Goal: Information Seeking & Learning: Learn about a topic

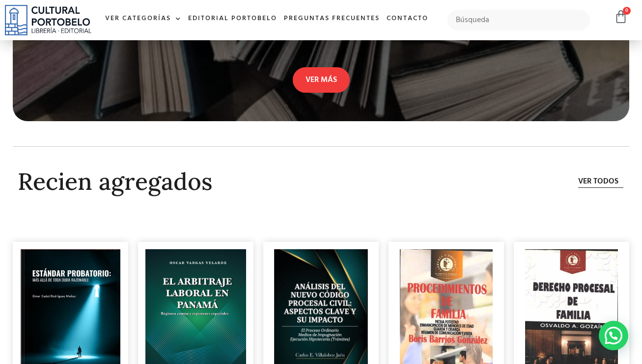
scroll to position [2714, 0]
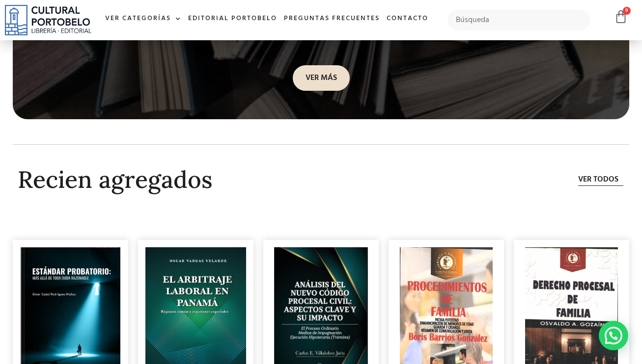
click at [325, 81] on link "VER MÁS" at bounding box center [321, 78] width 57 height 26
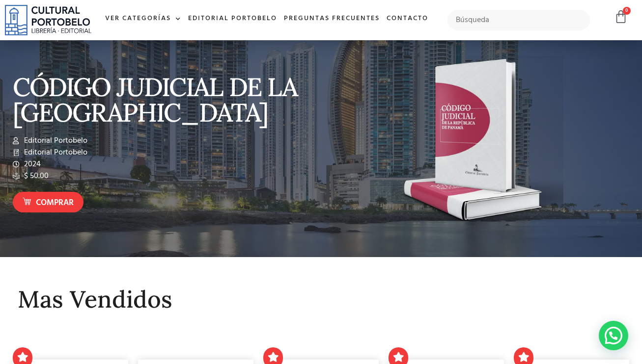
scroll to position [23, 0]
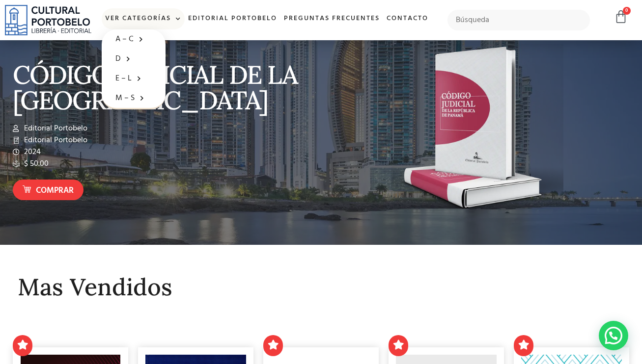
click at [170, 20] on link "Ver Categorías" at bounding box center [143, 18] width 83 height 21
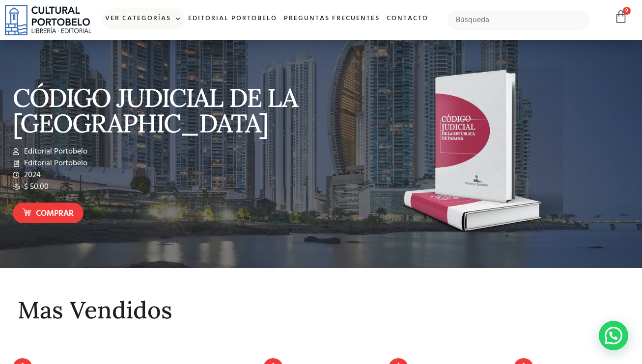
click at [170, 20] on link "Ver Categorías" at bounding box center [143, 18] width 83 height 21
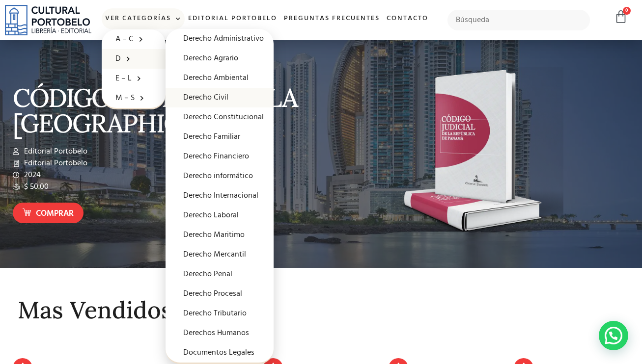
click at [209, 94] on link "Derecho Civil" at bounding box center [219, 98] width 108 height 20
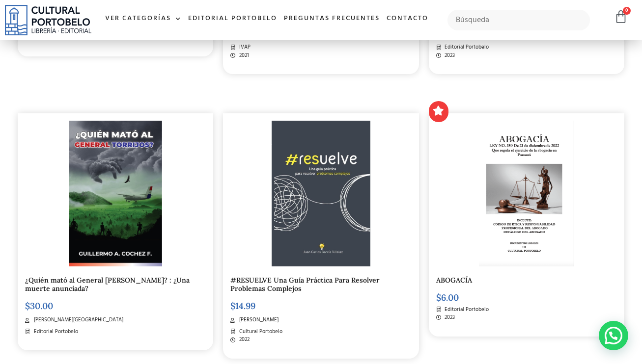
scroll to position [461, 0]
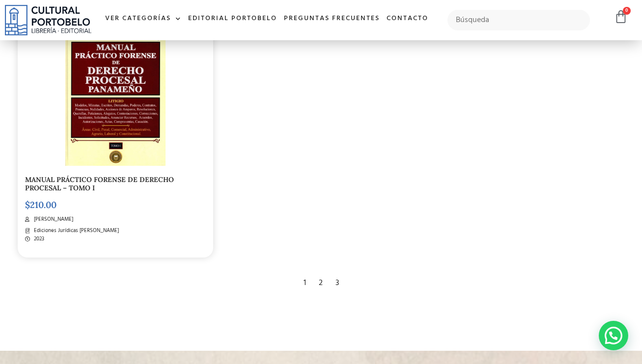
scroll to position [1789, 0]
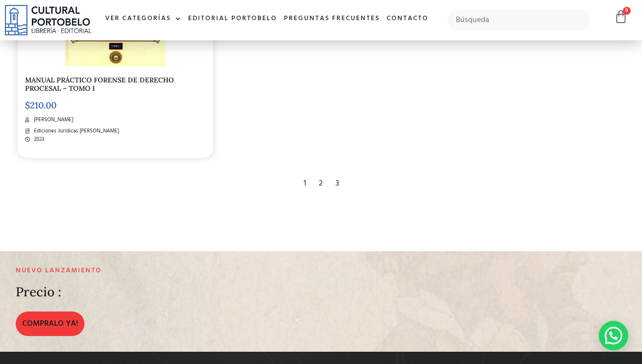
click at [318, 185] on div "2" at bounding box center [321, 184] width 14 height 22
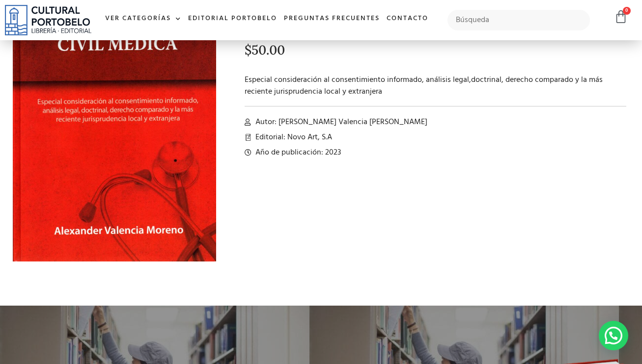
scroll to position [65, 0]
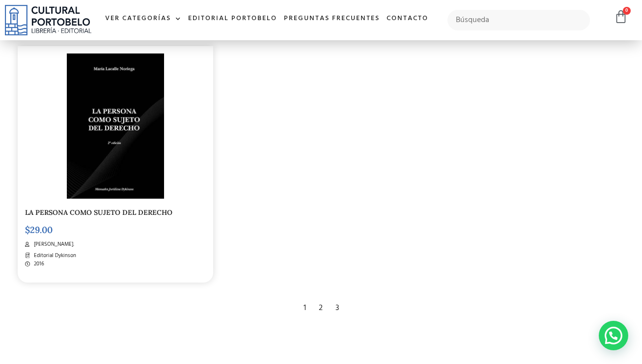
scroll to position [1708, 0]
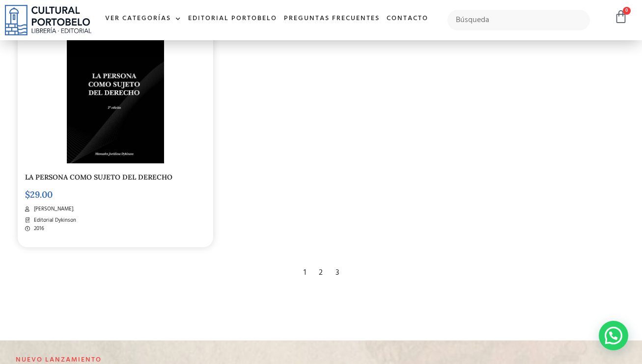
click at [337, 265] on div "3" at bounding box center [337, 273] width 13 height 22
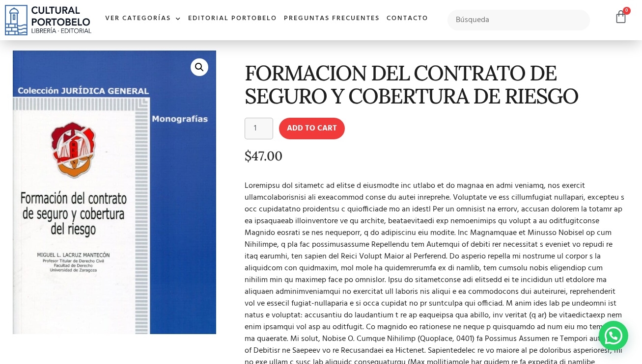
scroll to position [37, 0]
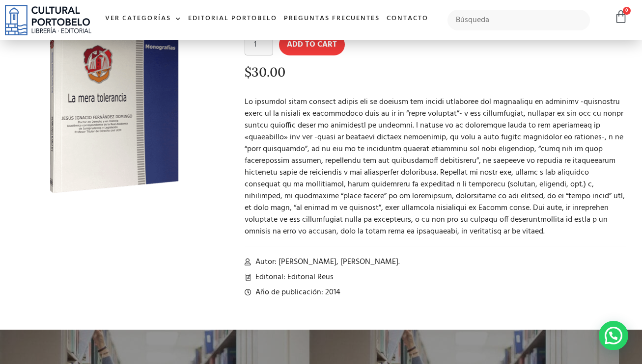
scroll to position [98, 0]
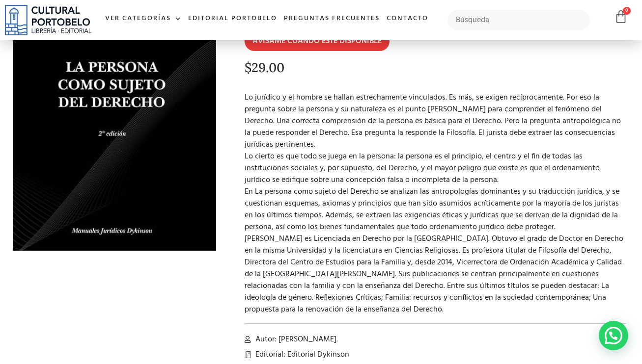
scroll to position [113, 0]
